Goal: Information Seeking & Learning: Learn about a topic

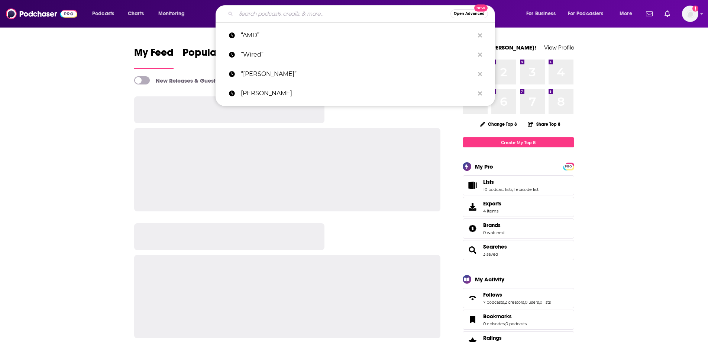
click at [301, 13] on input "Search podcasts, credits, & more..." at bounding box center [343, 14] width 214 height 12
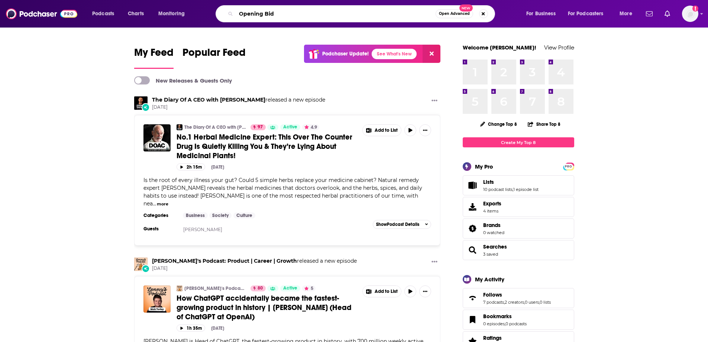
type input "Opening Bid"
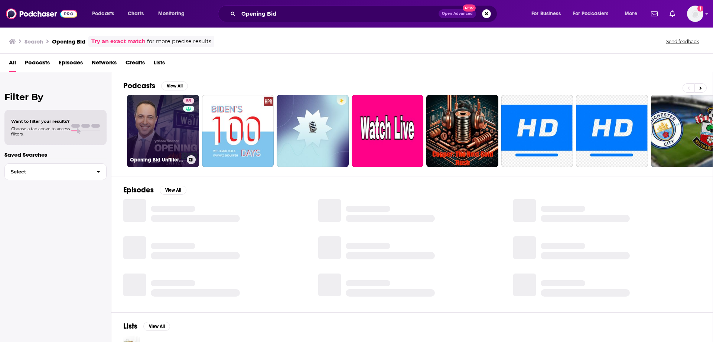
click at [148, 122] on link "59 Opening Bid Unfiltered" at bounding box center [163, 131] width 72 height 72
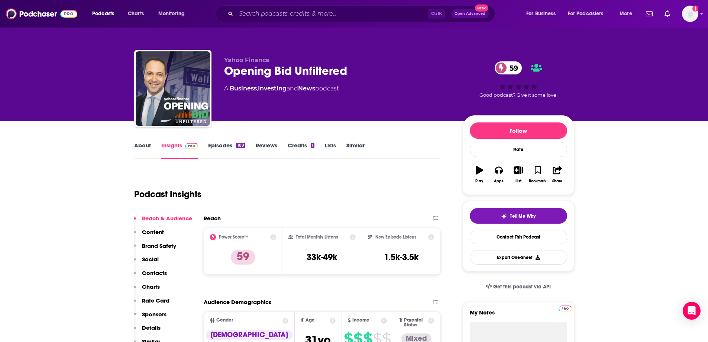
click at [219, 146] on link "Episodes 188" at bounding box center [226, 150] width 37 height 17
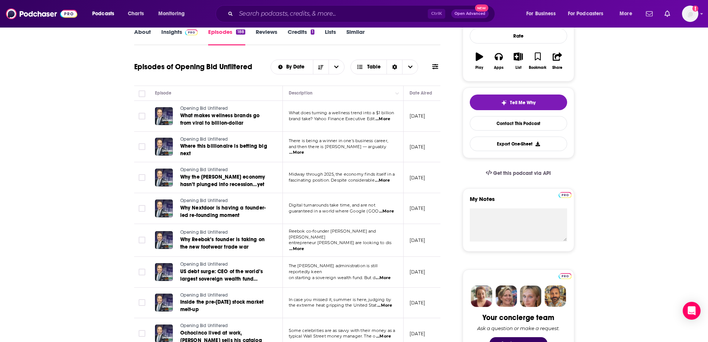
scroll to position [149, 0]
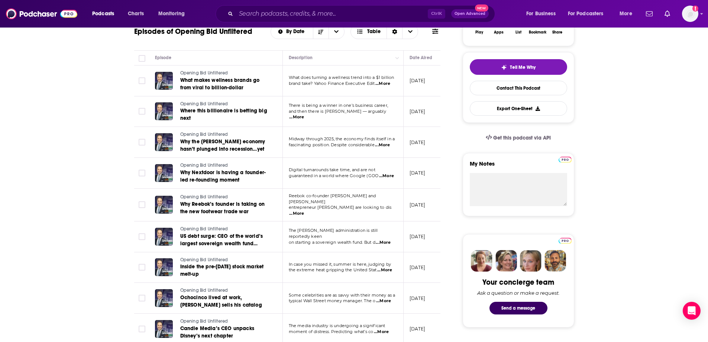
click at [385, 83] on span "...More" at bounding box center [382, 84] width 15 height 6
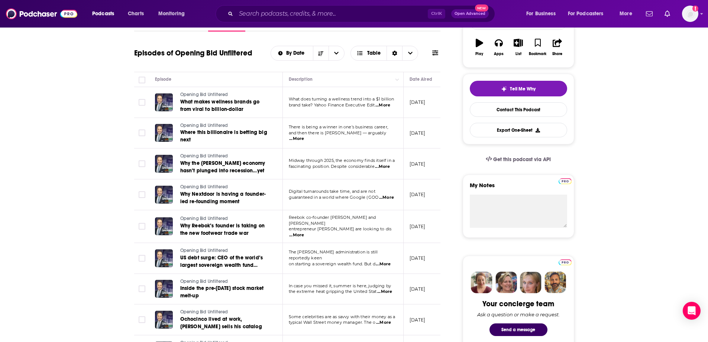
scroll to position [111, 0]
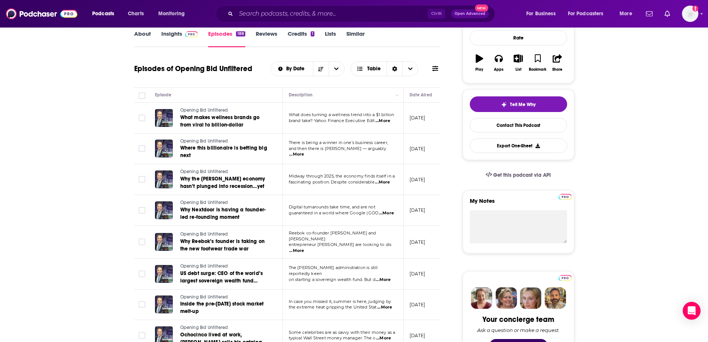
click at [304, 151] on span "...More" at bounding box center [296, 154] width 15 height 6
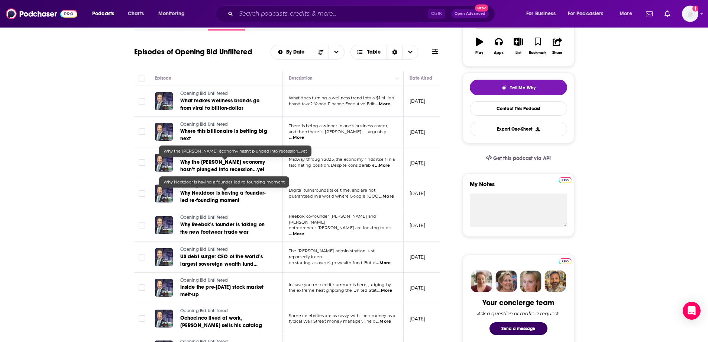
scroll to position [149, 0]
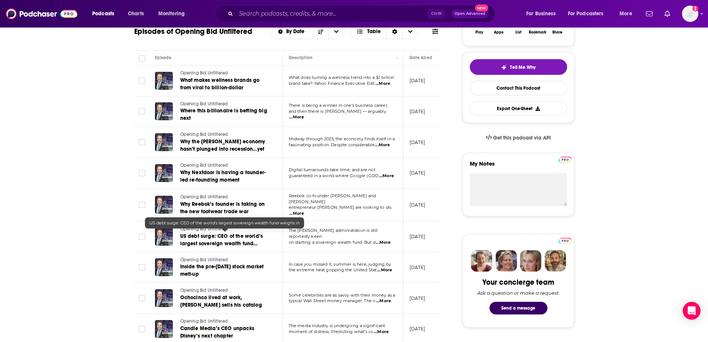
click at [239, 240] on span "US debt surge: CEO of the world’s largest sovereign wealth fund weighs in" at bounding box center [221, 243] width 83 height 21
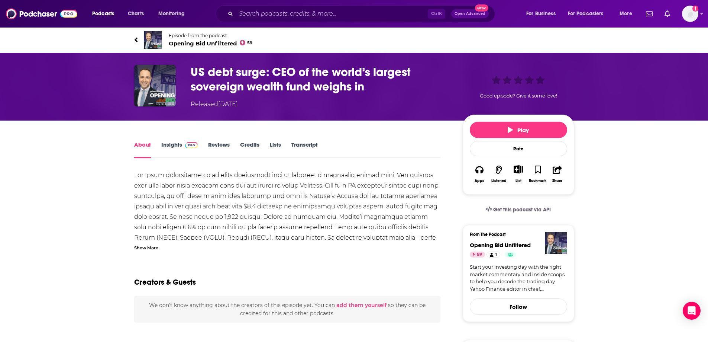
click at [250, 71] on h1 "US debt surge: CEO of the world’s largest sovereign wealth fund weighs in" at bounding box center [321, 79] width 260 height 29
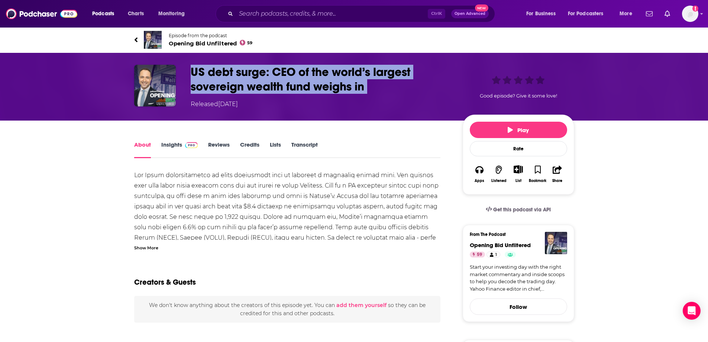
click at [250, 71] on h1 "US debt surge: CEO of the world’s largest sovereign wealth fund weighs in" at bounding box center [321, 79] width 260 height 29
copy h1 "US debt surge: CEO of the world’s largest sovereign wealth fund weighs in"
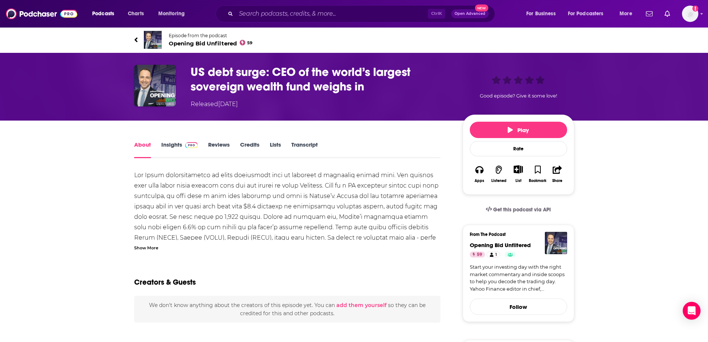
click at [135, 39] on icon at bounding box center [135, 39] width 3 height 5
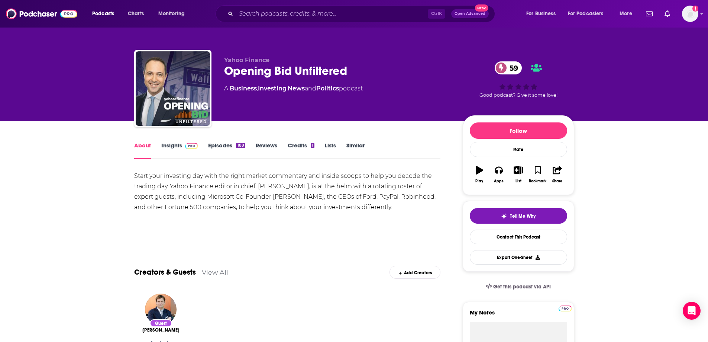
click at [143, 143] on link "About" at bounding box center [142, 150] width 17 height 17
click at [159, 147] on div "About" at bounding box center [147, 150] width 27 height 17
click at [173, 145] on link "Insights" at bounding box center [179, 150] width 37 height 17
